Goal: Use online tool/utility

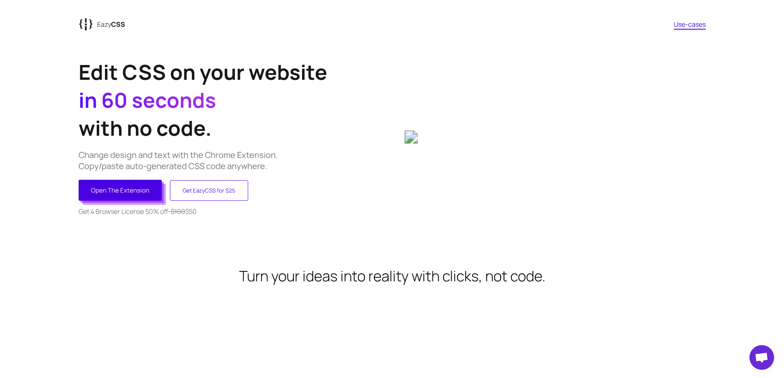
click at [145, 196] on button "Open The Extension" at bounding box center [120, 190] width 83 height 21
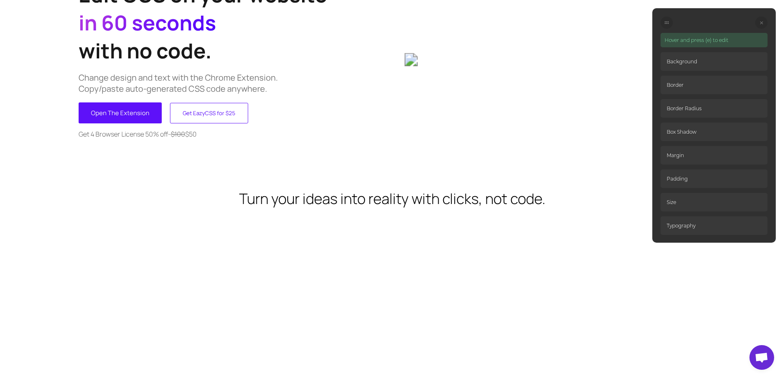
scroll to position [82, 0]
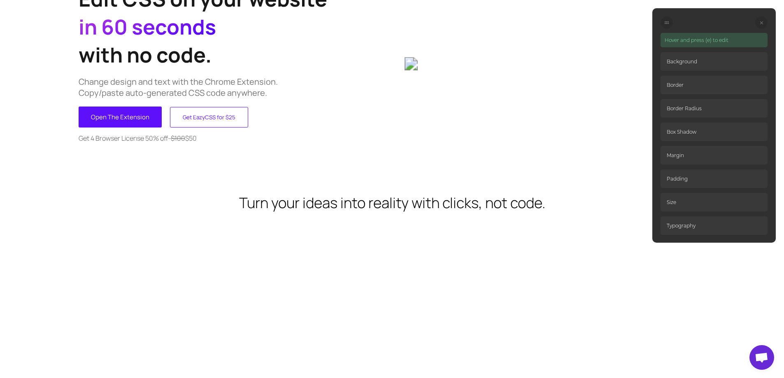
click at [686, 59] on p "Background" at bounding box center [714, 61] width 107 height 19
drag, startPoint x: 683, startPoint y: 82, endPoint x: 699, endPoint y: 45, distance: 39.5
click at [687, 75] on div "Hover and press (e) to edit Background Border Border Radius Box Shadow Margin P…" at bounding box center [714, 134] width 107 height 202
click at [698, 33] on p "Hover and press (e) to edit" at bounding box center [714, 40] width 107 height 14
drag, startPoint x: 691, startPoint y: 54, endPoint x: 704, endPoint y: 51, distance: 13.1
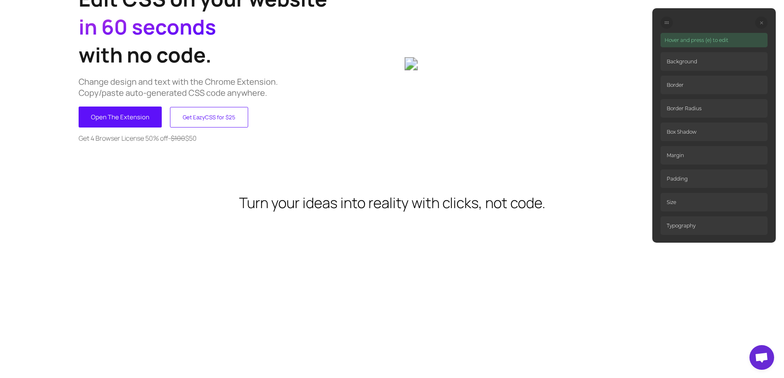
click at [696, 56] on p "Background" at bounding box center [714, 61] width 107 height 19
click at [707, 59] on p "Background" at bounding box center [714, 61] width 107 height 19
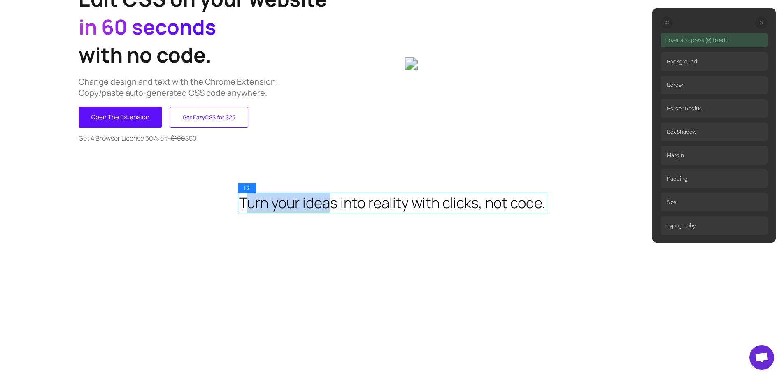
drag, startPoint x: 244, startPoint y: 201, endPoint x: 332, endPoint y: 208, distance: 88.4
click at [332, 208] on h2 "Turn your ideas into reality with clicks, not code." at bounding box center [392, 203] width 306 height 20
drag, startPoint x: 259, startPoint y: 198, endPoint x: 247, endPoint y: 199, distance: 12.0
click at [247, 199] on h2 "Turn your ideas into reality with clicks, not code." at bounding box center [392, 203] width 306 height 20
